Goal: Information Seeking & Learning: Find specific fact

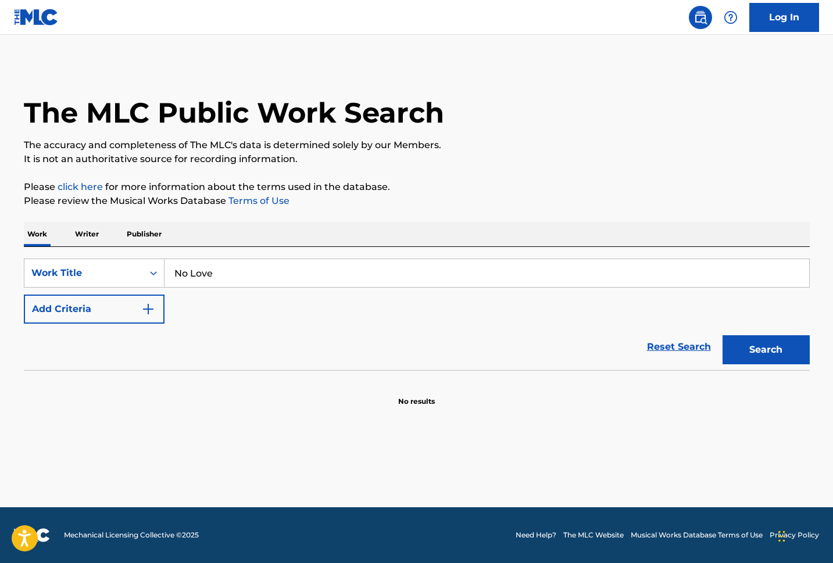
click at [150, 307] on img "Search Form" at bounding box center [148, 309] width 14 height 14
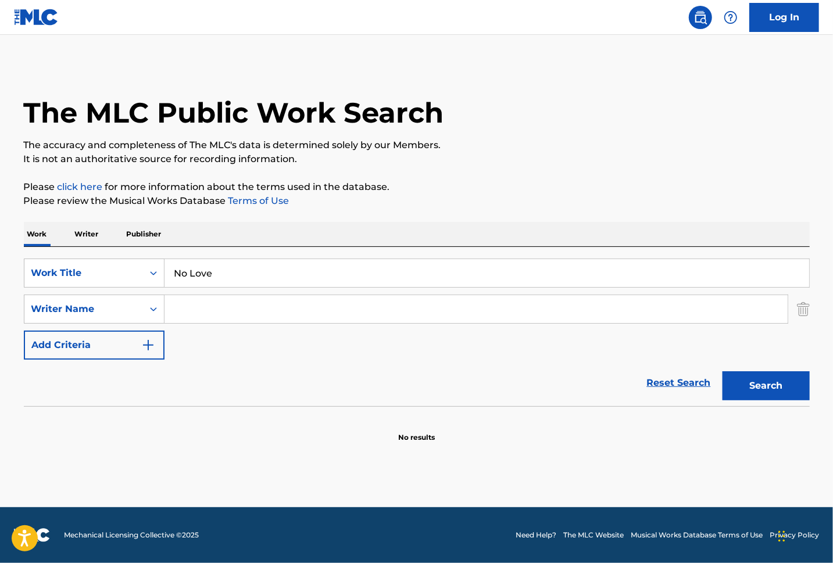
click at [268, 306] on input "Search Form" at bounding box center [475, 309] width 623 height 28
paste input "Brown"
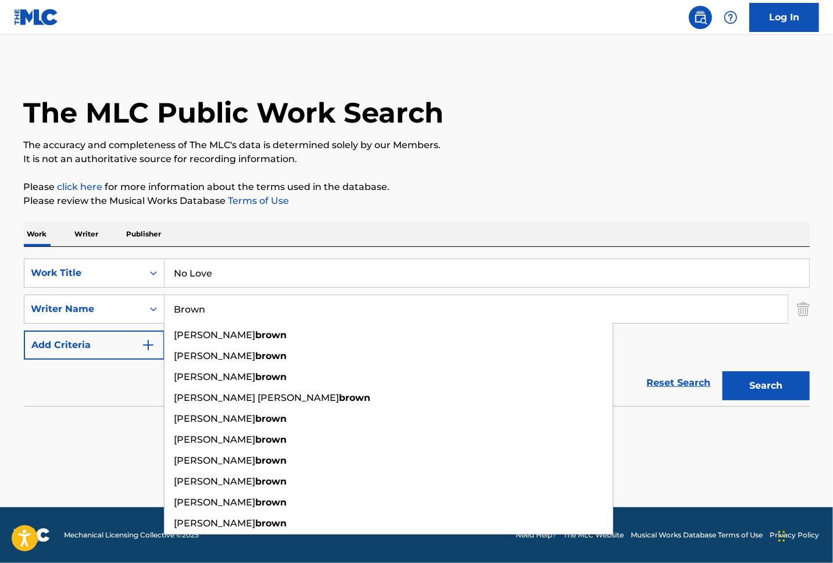
click at [745, 387] on button "Search" at bounding box center [765, 385] width 87 height 29
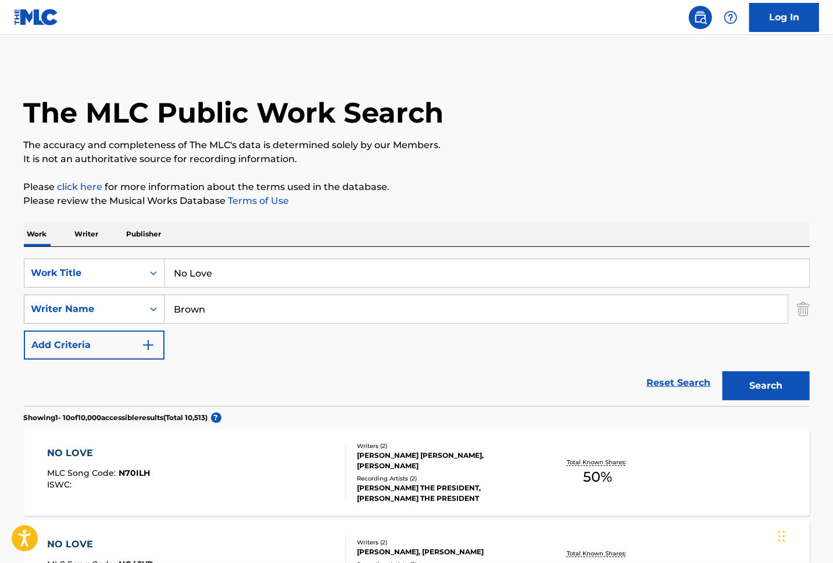
drag, startPoint x: 217, startPoint y: 310, endPoint x: 121, endPoint y: 303, distance: 96.1
click at [143, 303] on div "SearchWithCriteria024b1e09-a873-45b3-90d0-6511d8989ba8 Writer Name [PERSON_NAME]" at bounding box center [417, 309] width 786 height 29
paste input "Alsina"
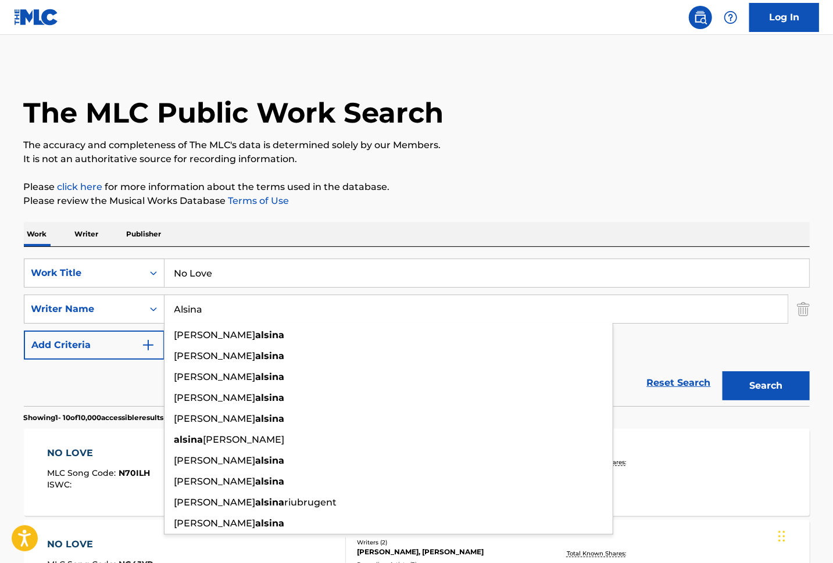
type input "Alsina"
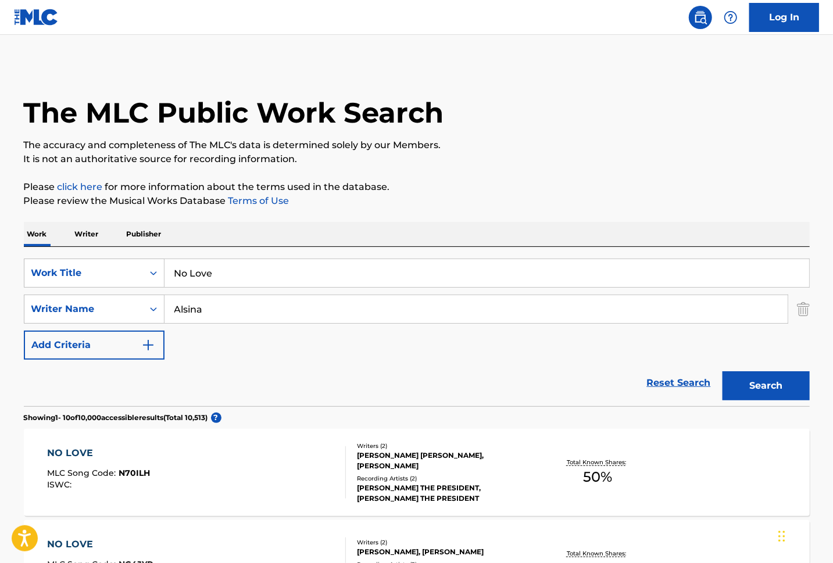
click at [779, 383] on button "Search" at bounding box center [765, 385] width 87 height 29
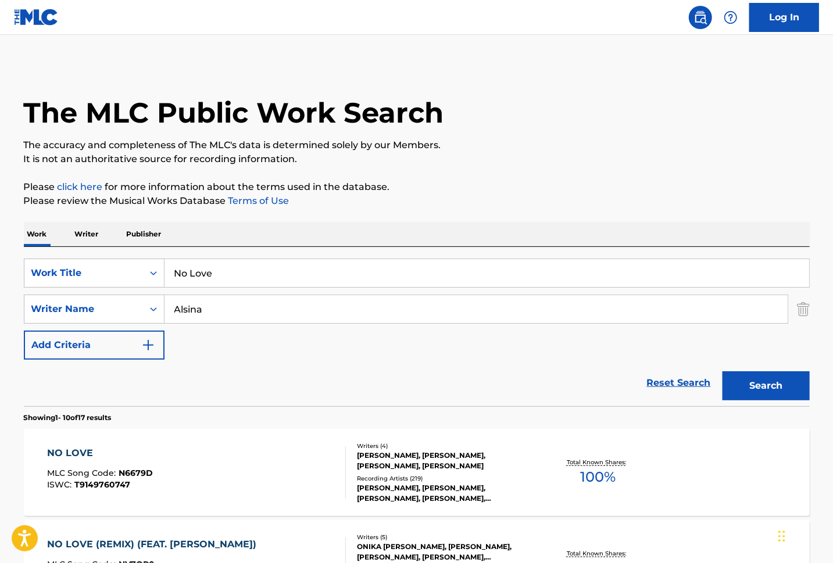
click at [291, 462] on div "NO LOVE MLC Song Code : N6679D ISWC : T9149760747" at bounding box center [196, 472] width 299 height 52
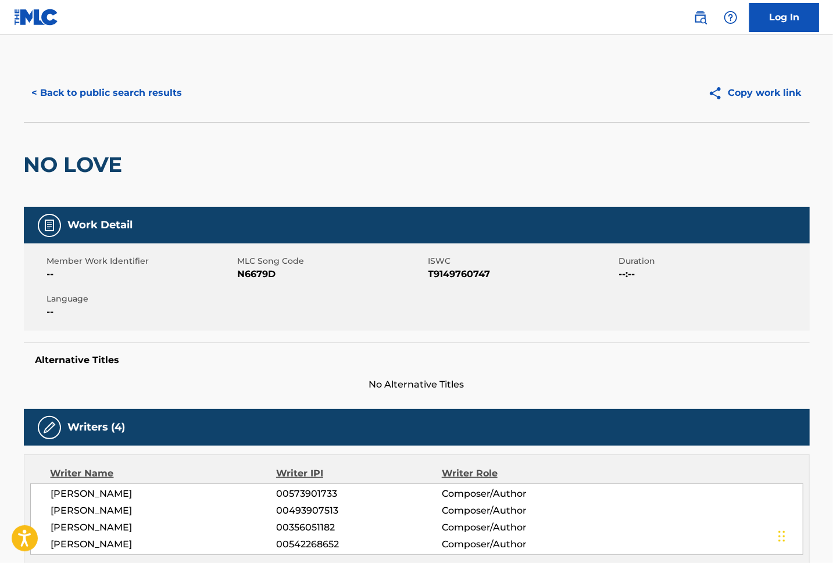
click at [691, 335] on div "Work Detail Member Work Identifier -- MLC Song Code N6679D ISWC T9149760747 Dur…" at bounding box center [417, 299] width 786 height 185
